Goal: Transaction & Acquisition: Purchase product/service

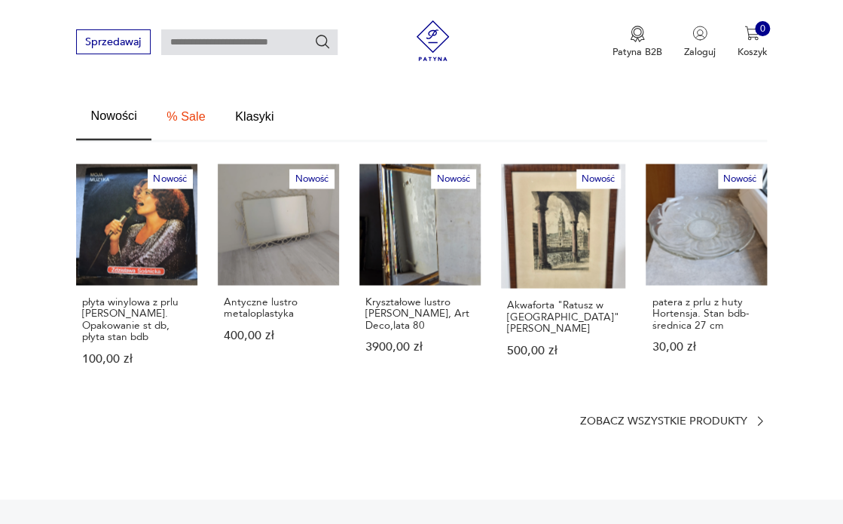
click at [413, 231] on link "Nowość Kryształowe lustro [PERSON_NAME], Art Deco,lata 80 3900,00 zł" at bounding box center [420, 277] width 121 height 227
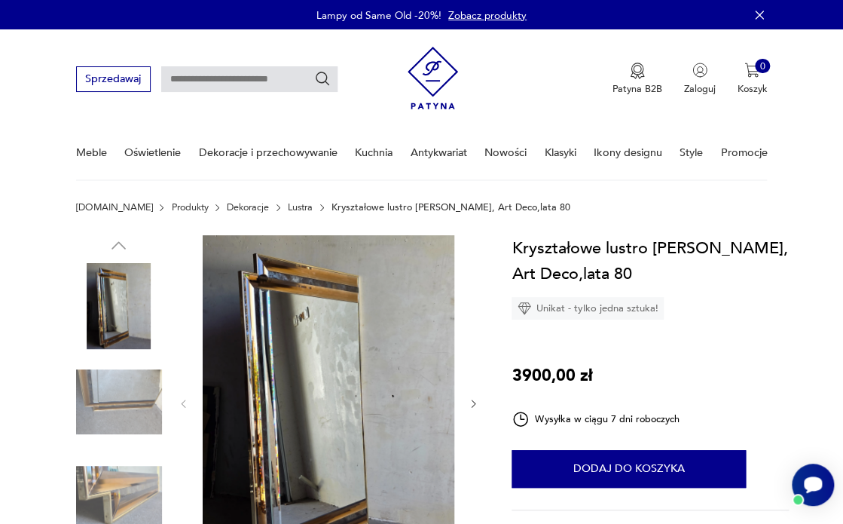
click at [298, 354] on img at bounding box center [329, 402] width 252 height 335
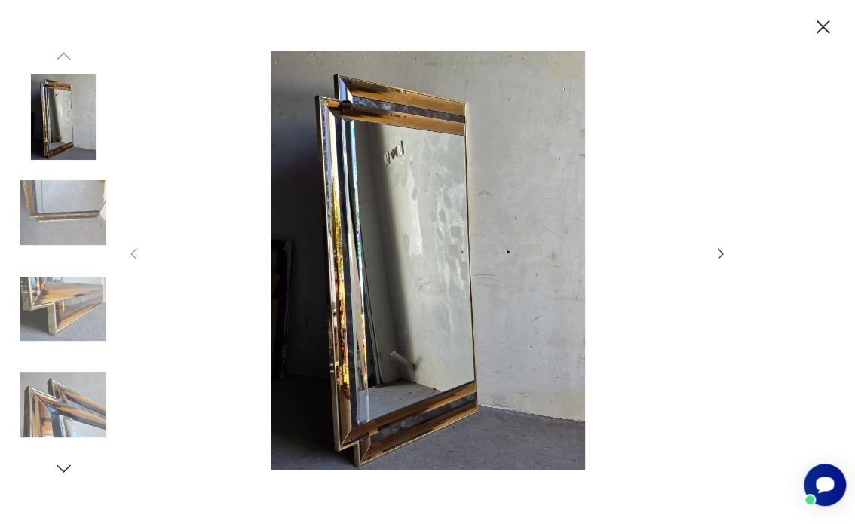
click at [63, 396] on img at bounding box center [63, 405] width 86 height 86
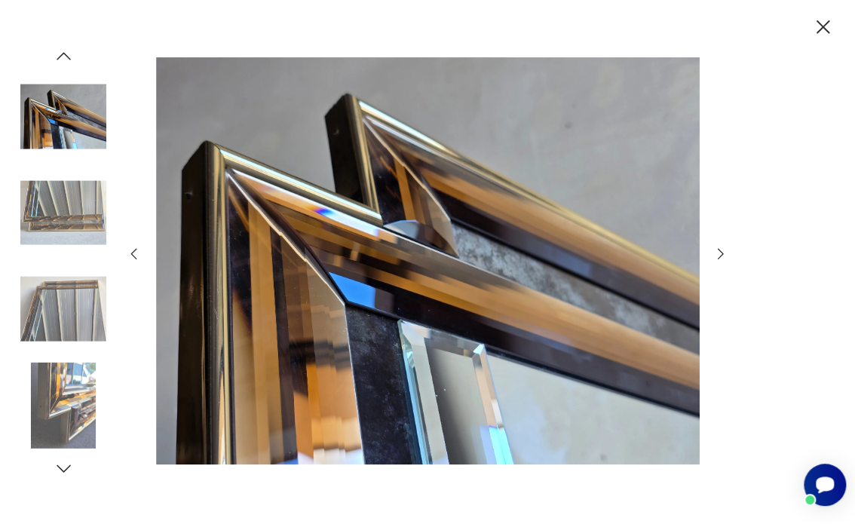
click at [721, 249] on icon "button" at bounding box center [720, 254] width 17 height 17
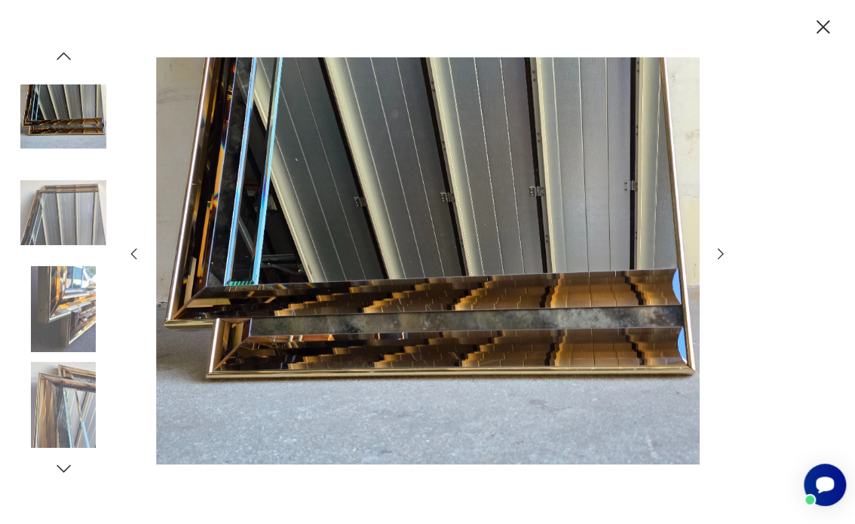
click at [62, 469] on icon "button" at bounding box center [64, 468] width 14 height 8
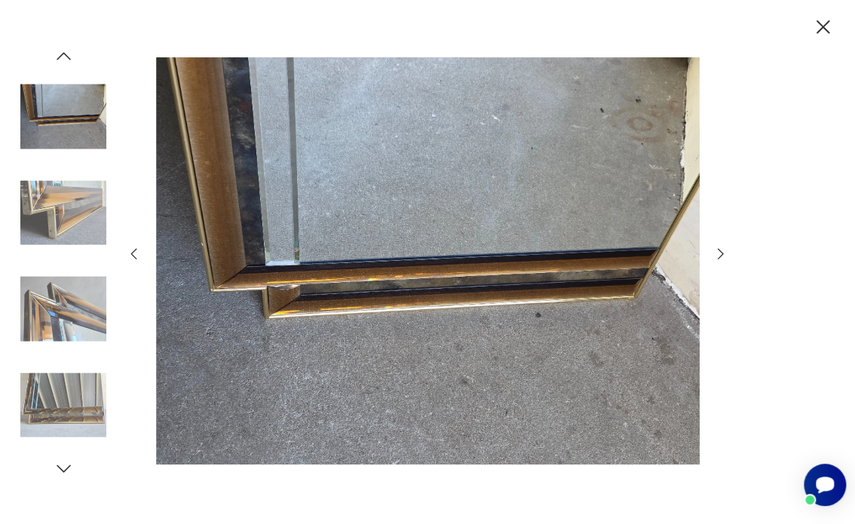
click at [62, 469] on icon "button" at bounding box center [64, 468] width 14 height 8
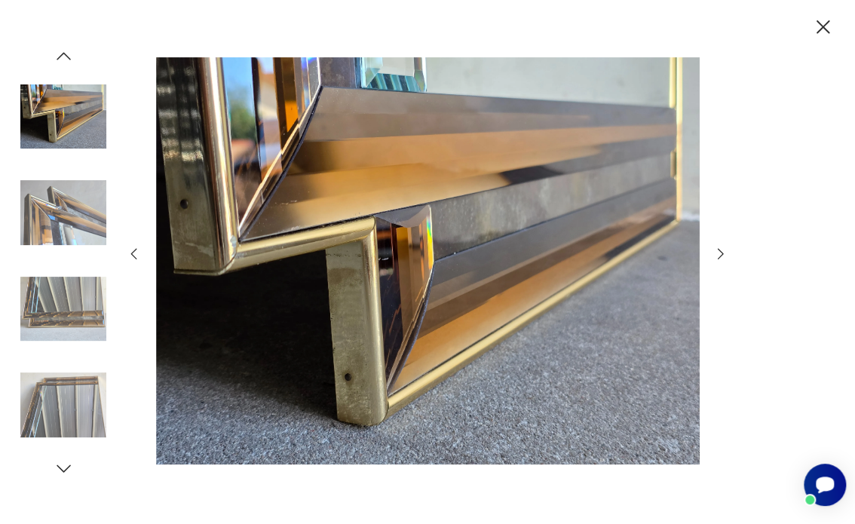
click at [62, 469] on icon "button" at bounding box center [64, 468] width 14 height 8
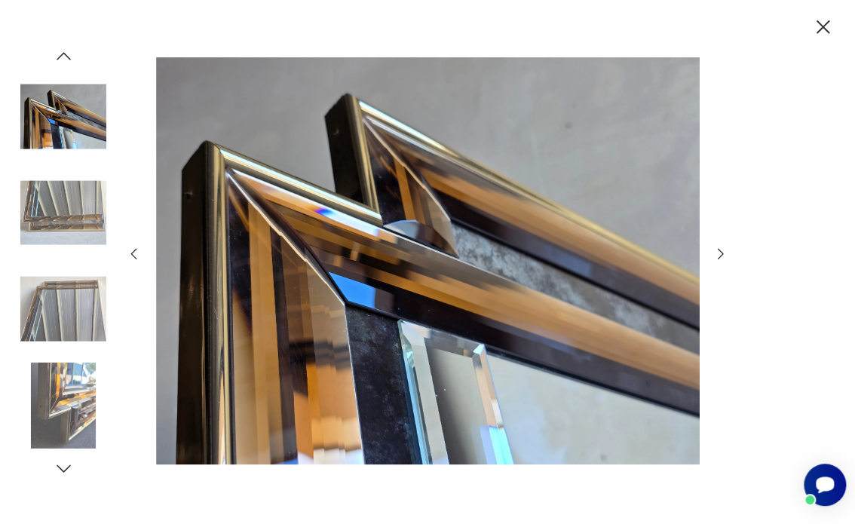
click at [62, 469] on icon "button" at bounding box center [64, 468] width 14 height 8
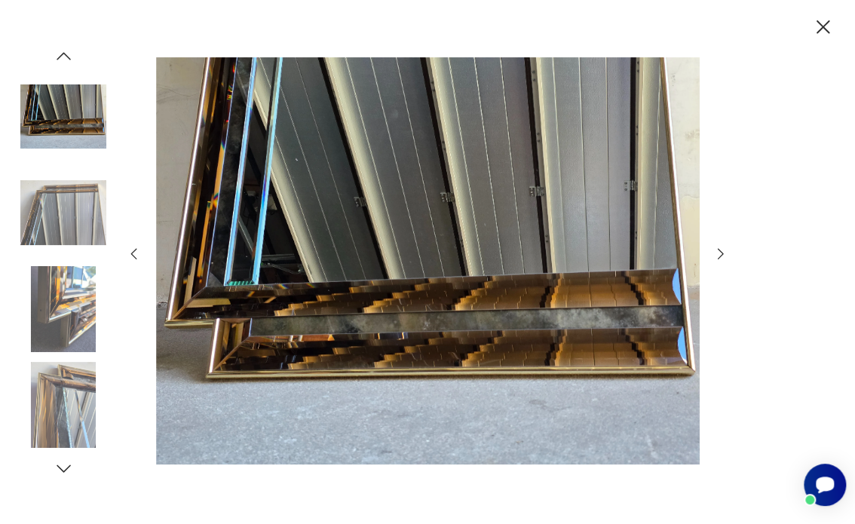
click at [62, 469] on icon "button" at bounding box center [64, 468] width 14 height 8
